Goal: Information Seeking & Learning: Learn about a topic

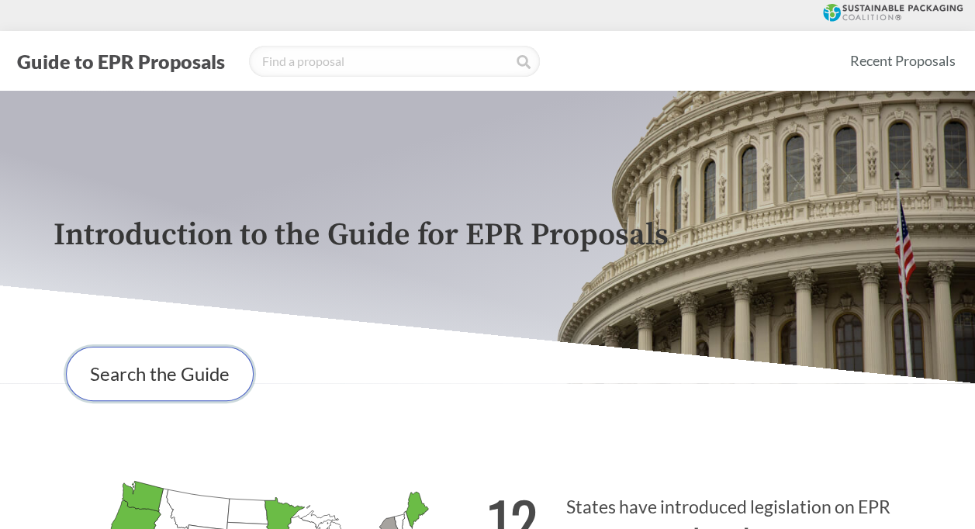
click at [168, 377] on link "Search the Guide" at bounding box center [160, 374] width 188 height 54
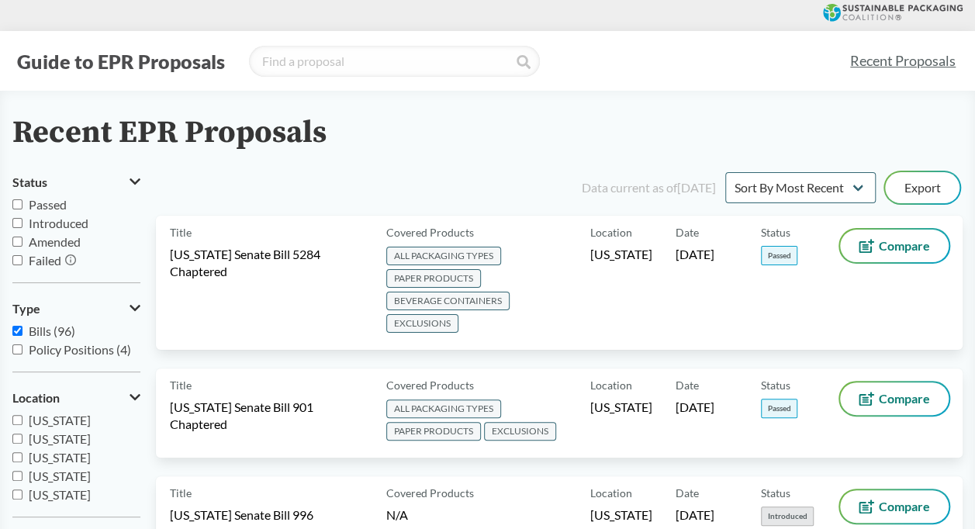
click at [18, 208] on input "Passed" at bounding box center [17, 204] width 10 height 10
checkbox input "true"
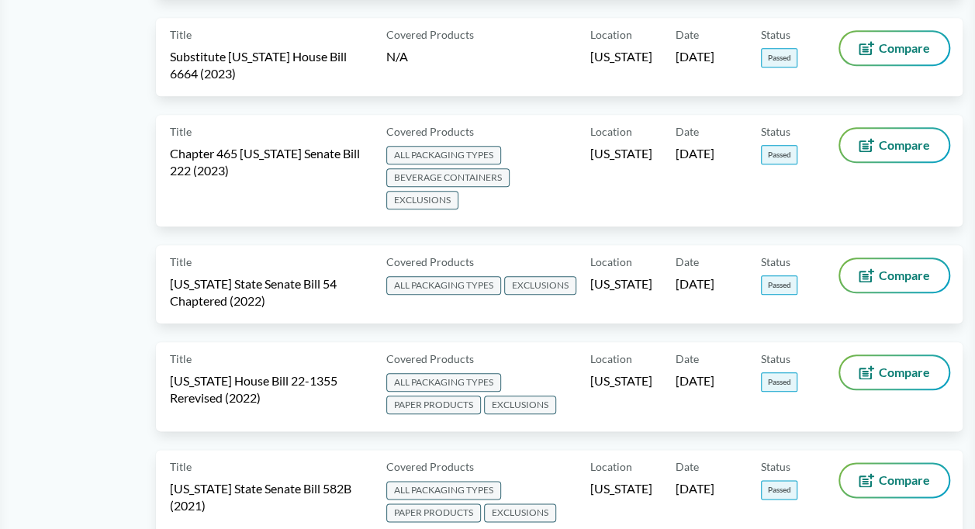
scroll to position [698, 0]
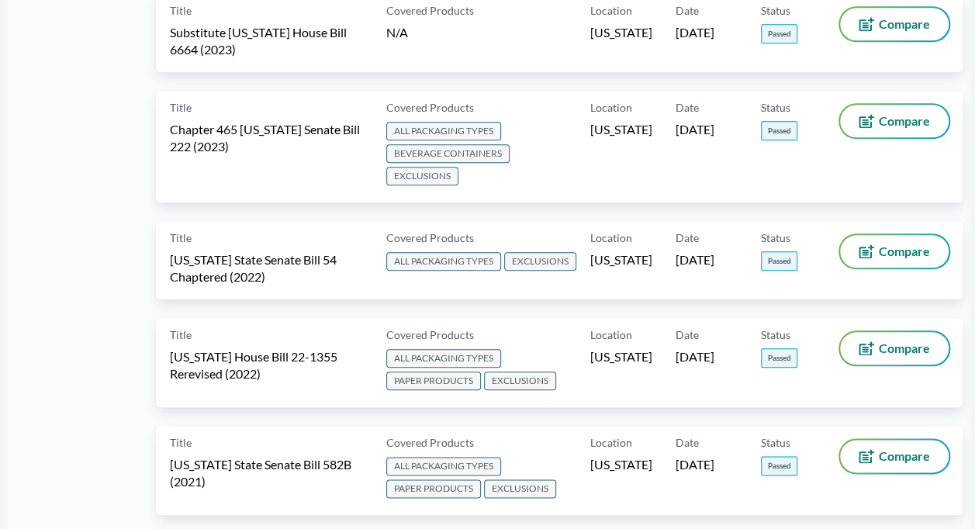
click at [254, 259] on span "[US_STATE] State Senate Bill 54 Chaptered (2022)" at bounding box center [269, 268] width 198 height 34
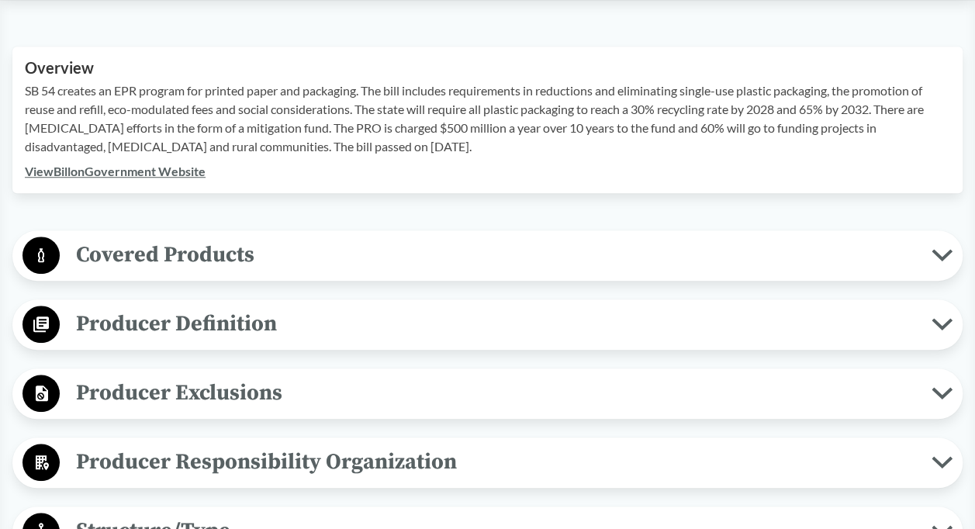
scroll to position [465, 0]
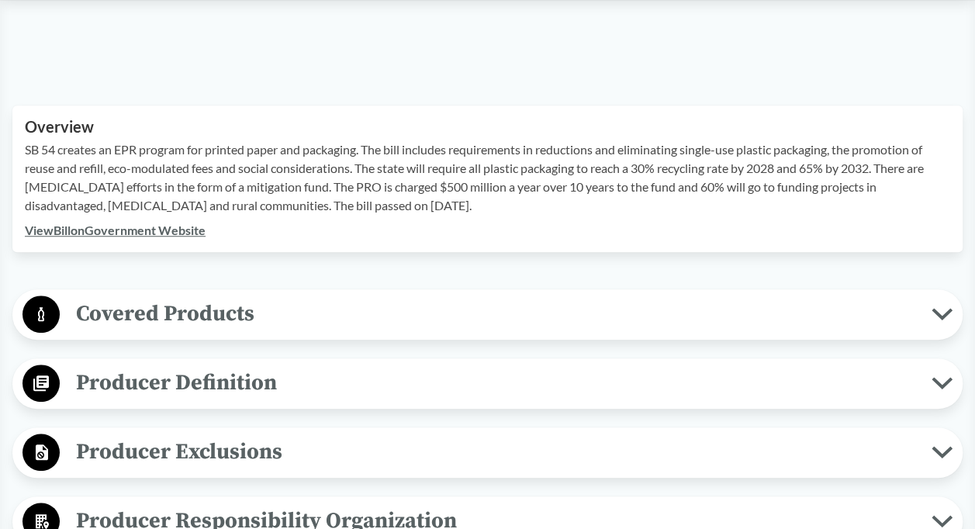
click at [939, 308] on icon at bounding box center [942, 314] width 21 height 12
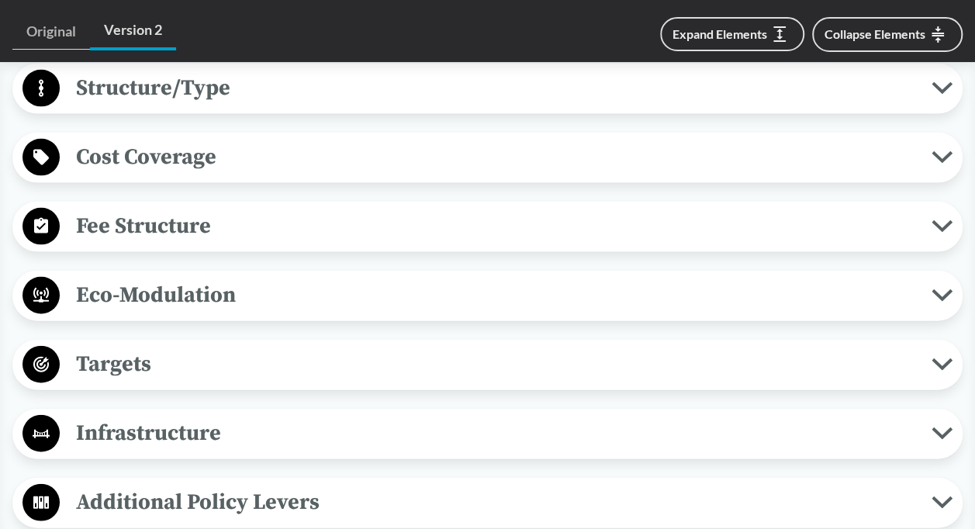
scroll to position [1551, 0]
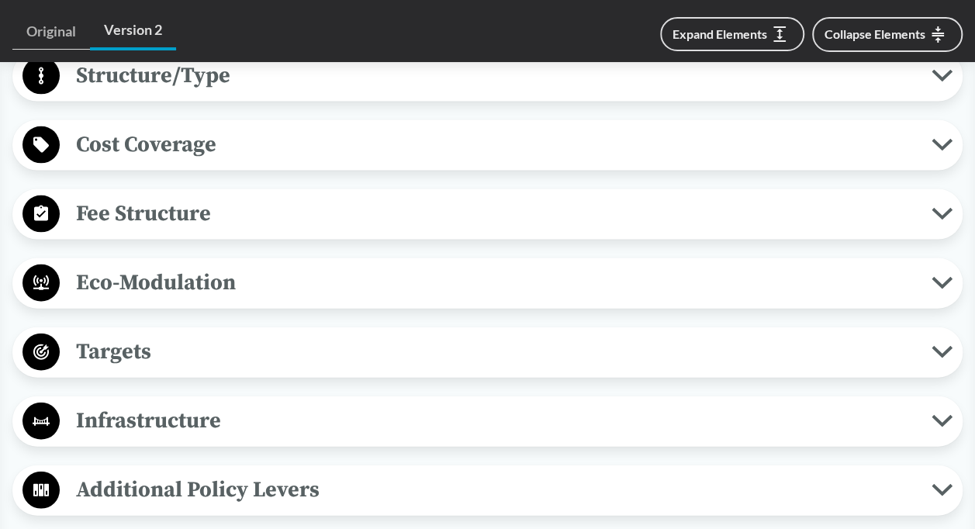
click at [938, 349] on icon at bounding box center [942, 352] width 16 height 8
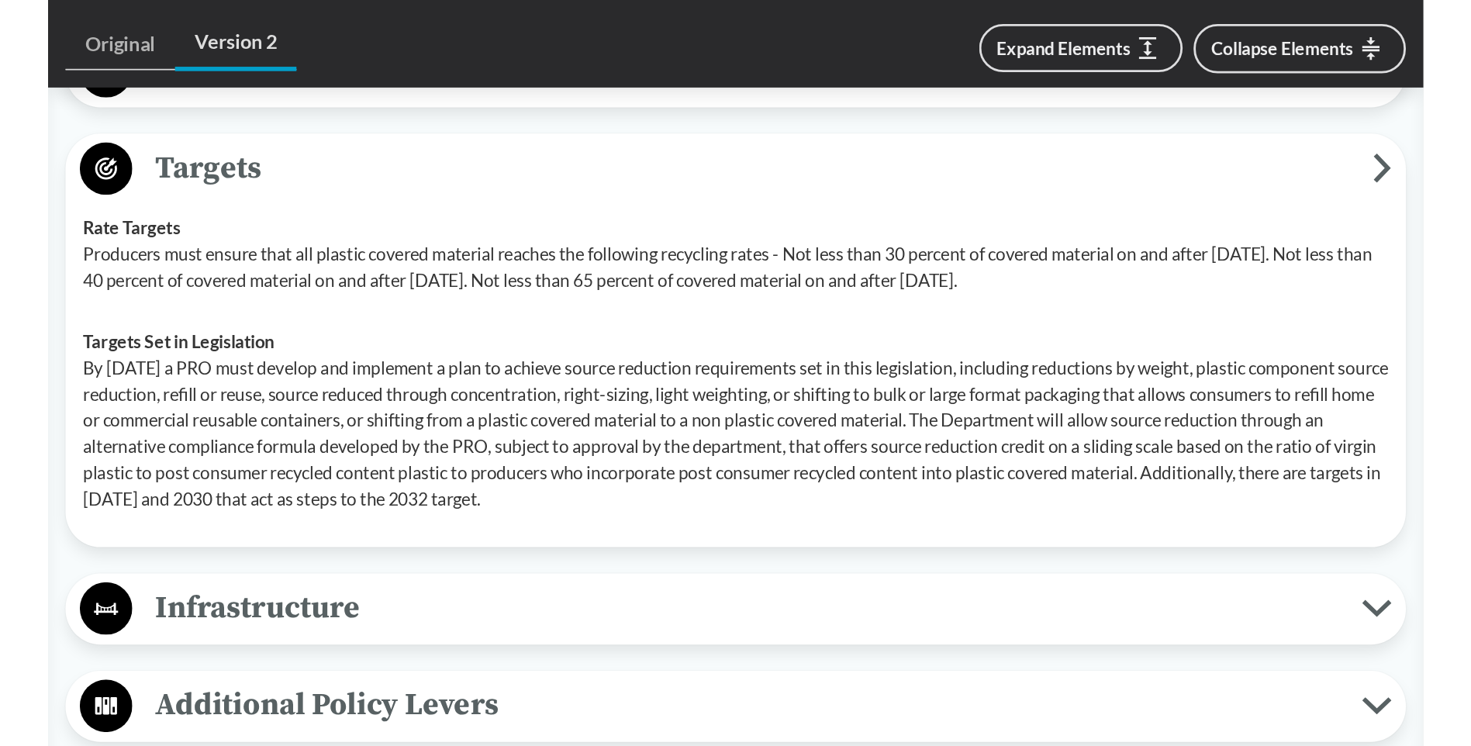
scroll to position [1657, 0]
